Goal: Task Accomplishment & Management: Complete application form

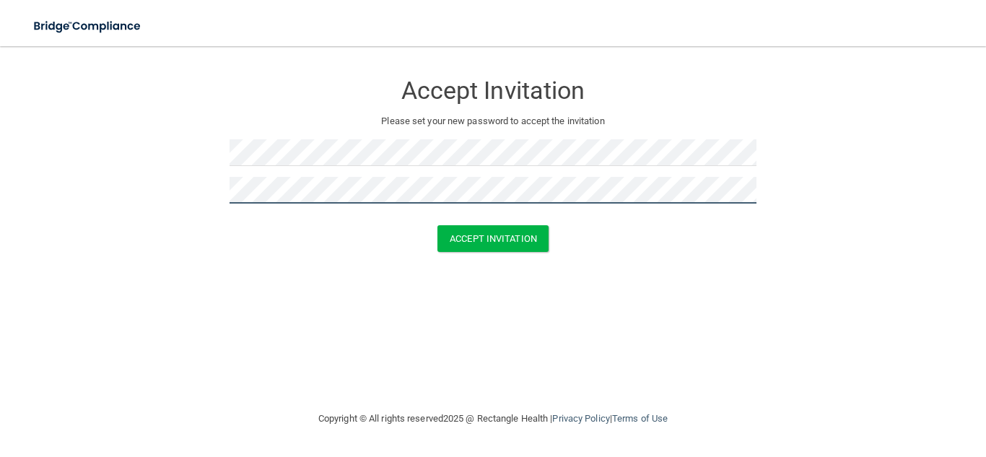
click at [438, 225] on button "Accept Invitation" at bounding box center [493, 238] width 111 height 27
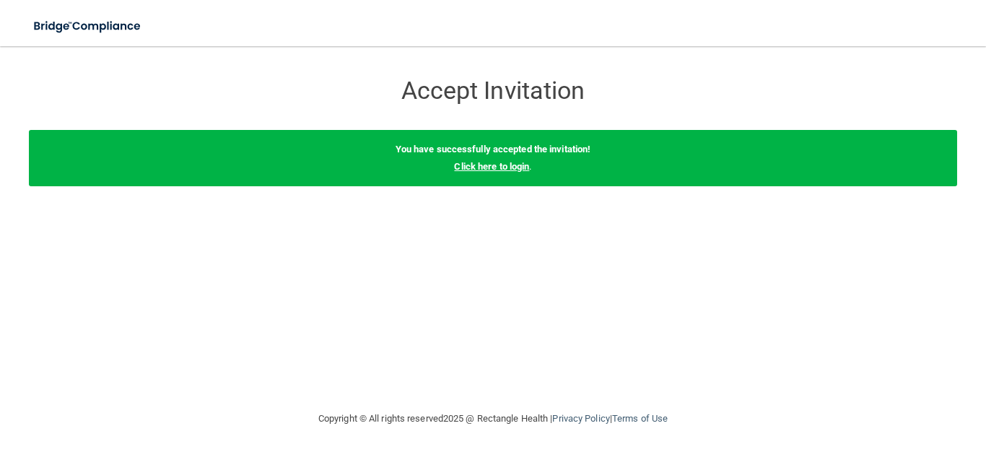
click at [518, 165] on link "Click here to login" at bounding box center [491, 166] width 75 height 11
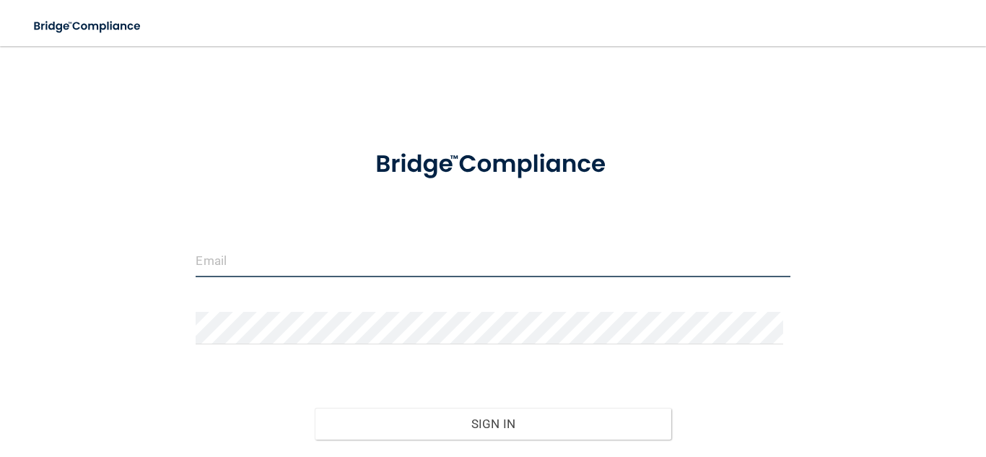
click at [395, 259] on input "email" at bounding box center [493, 261] width 594 height 32
type input "[EMAIL_ADDRESS][DOMAIN_NAME]"
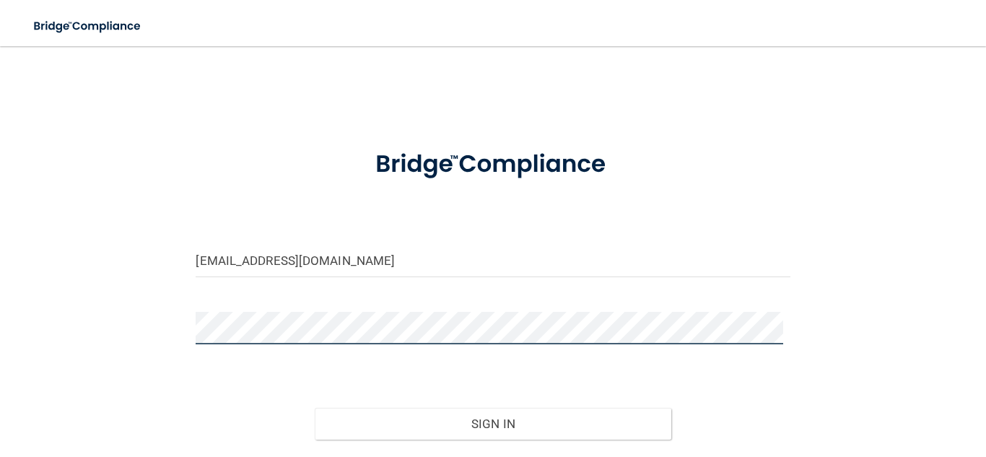
click at [315, 408] on button "Sign In" at bounding box center [493, 424] width 357 height 32
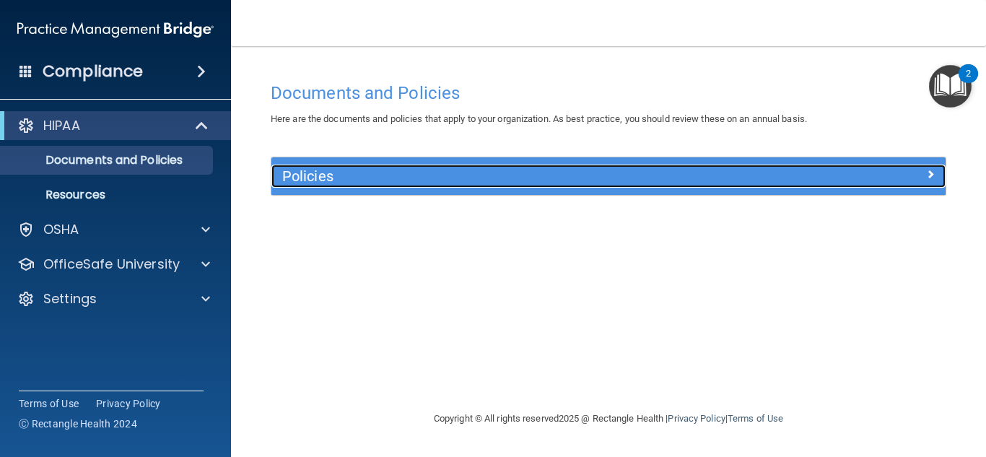
click at [854, 178] on div at bounding box center [862, 173] width 169 height 17
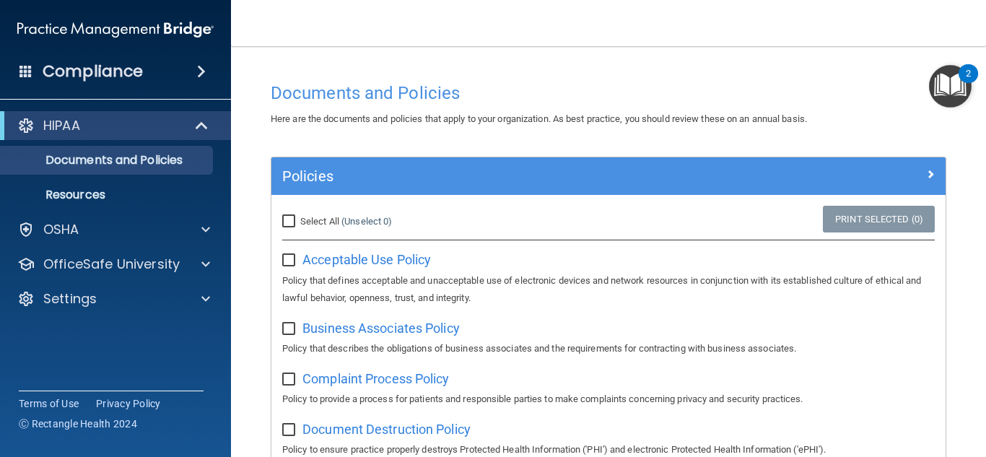
click at [287, 222] on input "Select All (Unselect 0) Unselect All" at bounding box center [290, 222] width 17 height 12
checkbox input "true"
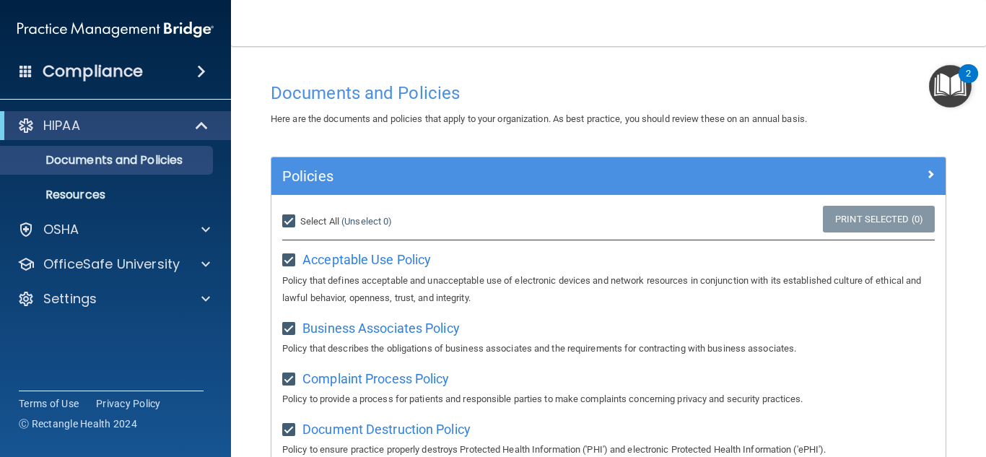
checkbox input "true"
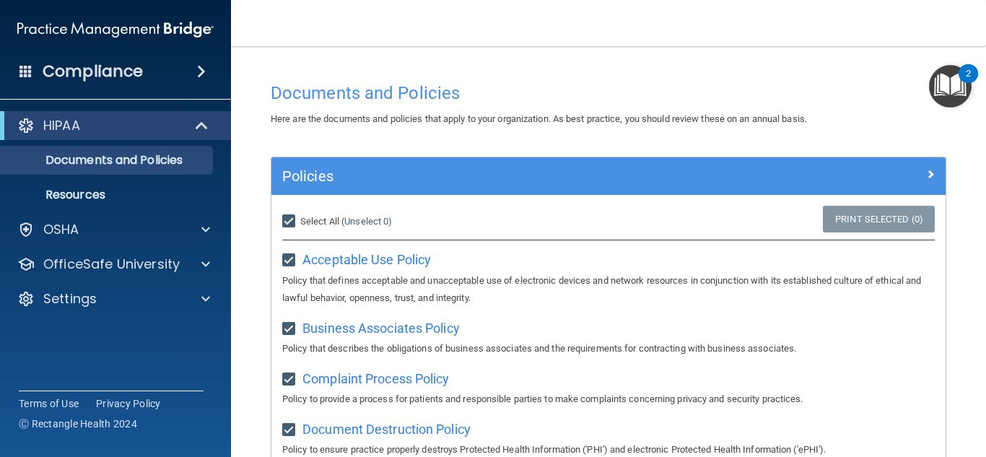
checkbox input "true"
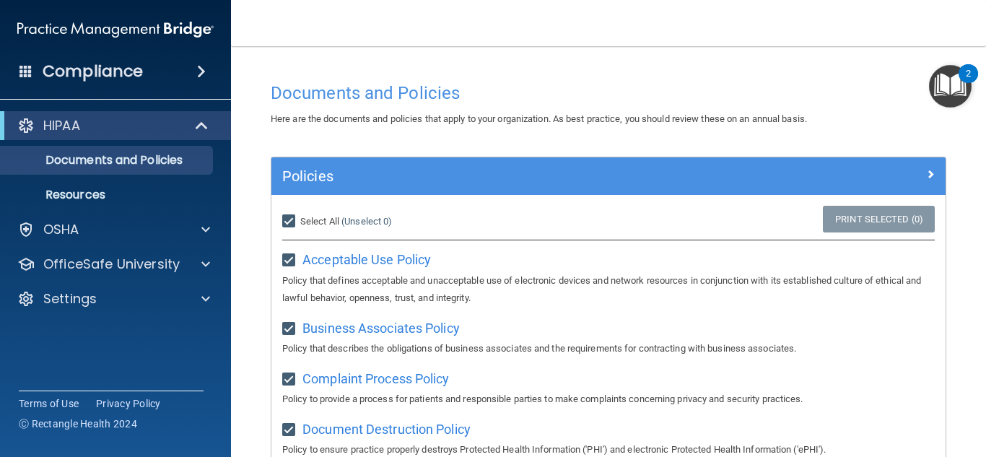
checkbox input "true"
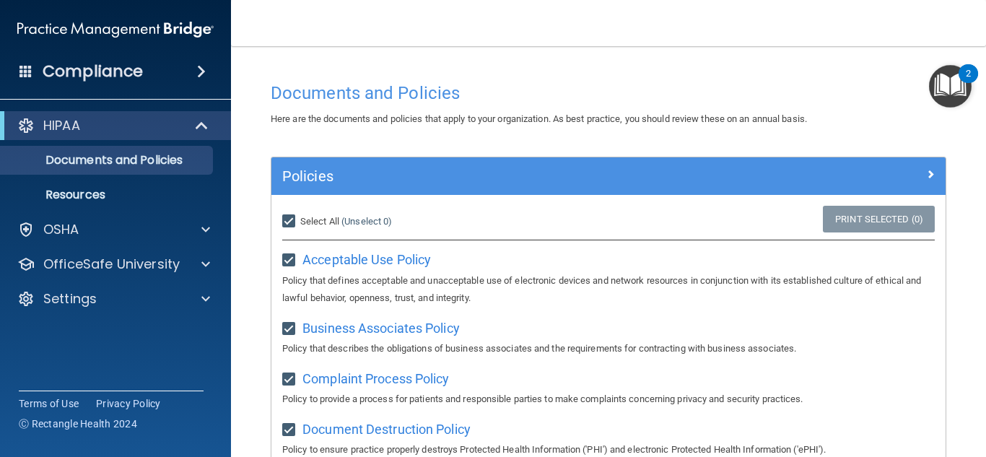
checkbox input "true"
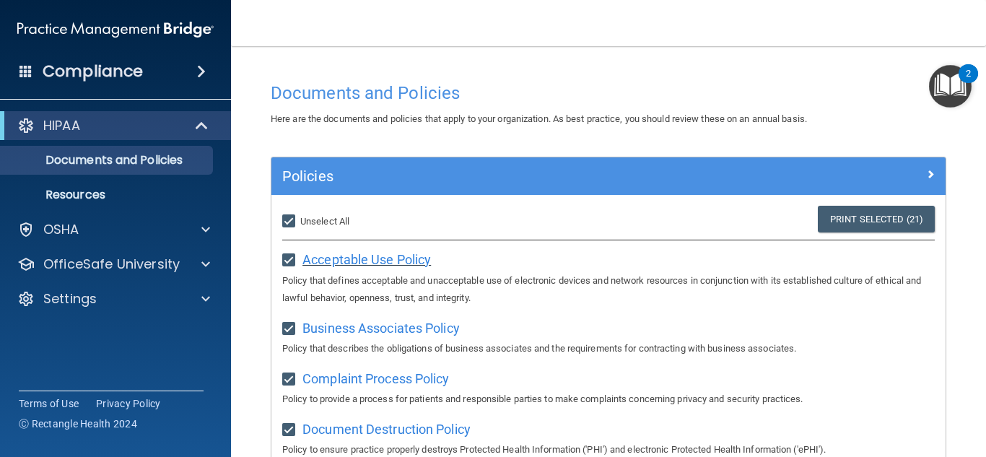
click at [344, 263] on span "Acceptable Use Policy" at bounding box center [367, 259] width 129 height 15
